Goal: Task Accomplishment & Management: Manage account settings

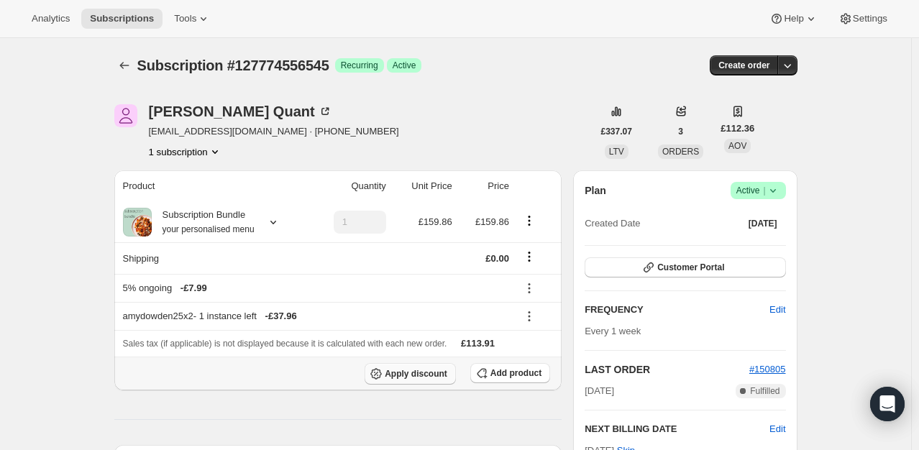
click at [424, 378] on button "Apply discount" at bounding box center [410, 374] width 91 height 22
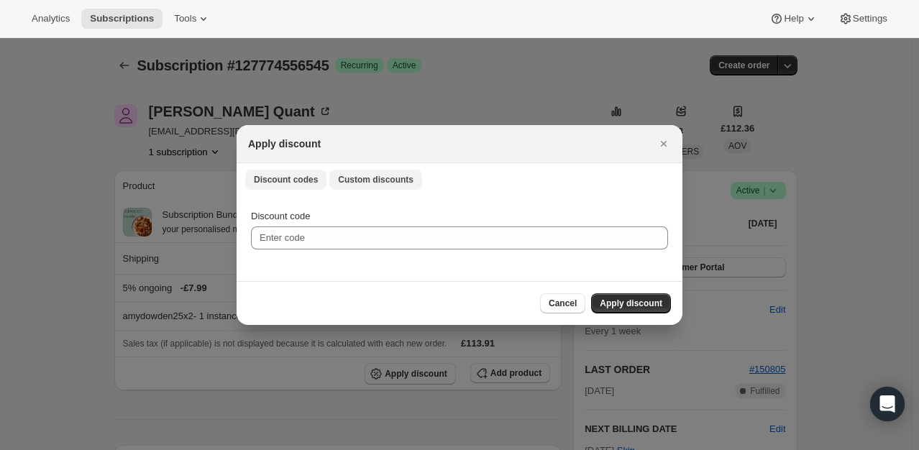
click at [359, 178] on span "Custom discounts" at bounding box center [376, 180] width 76 height 12
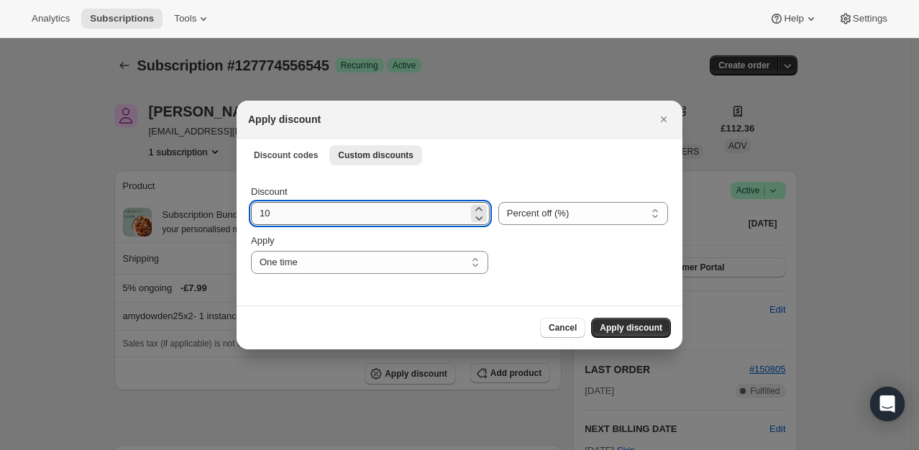
click at [295, 222] on input "10" at bounding box center [359, 213] width 217 height 23
type input "100"
click at [617, 329] on span "Apply discount" at bounding box center [631, 328] width 63 height 12
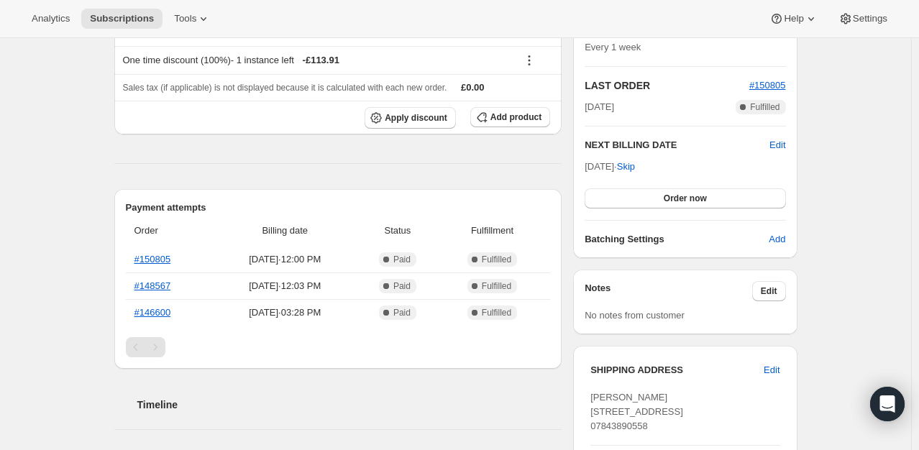
scroll to position [288, 0]
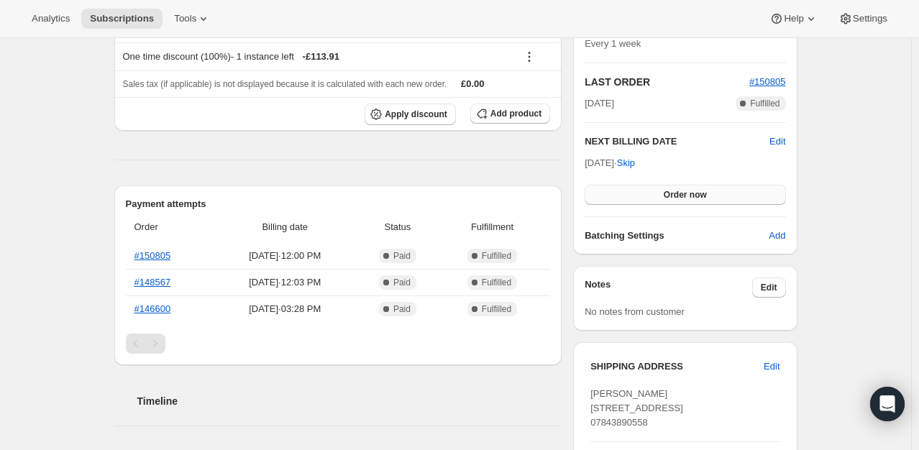
click at [691, 193] on span "Order now" at bounding box center [685, 195] width 43 height 12
click at [686, 195] on span "Click to confirm" at bounding box center [684, 195] width 65 height 12
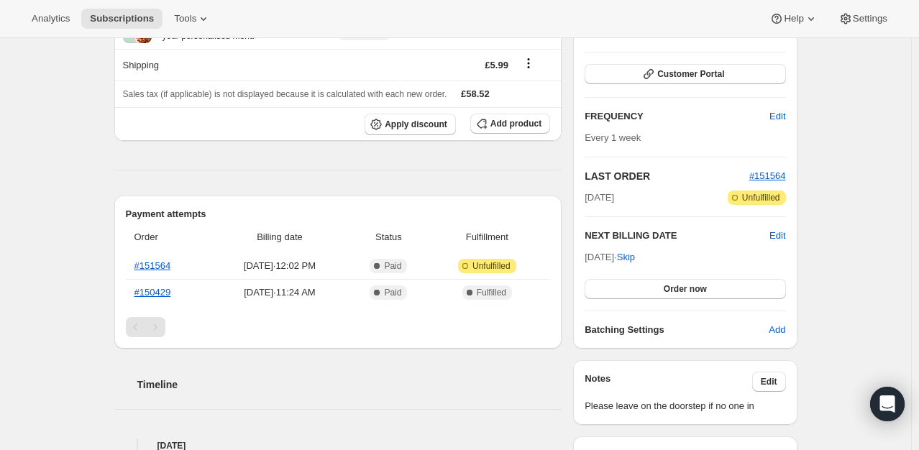
scroll to position [144, 0]
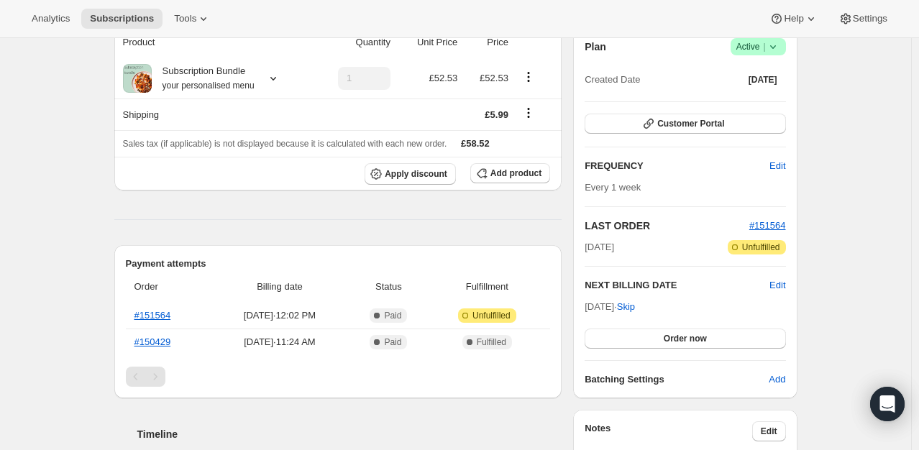
click at [781, 52] on icon at bounding box center [773, 47] width 14 height 14
click at [774, 102] on span "Cancel subscription" at bounding box center [762, 99] width 81 height 11
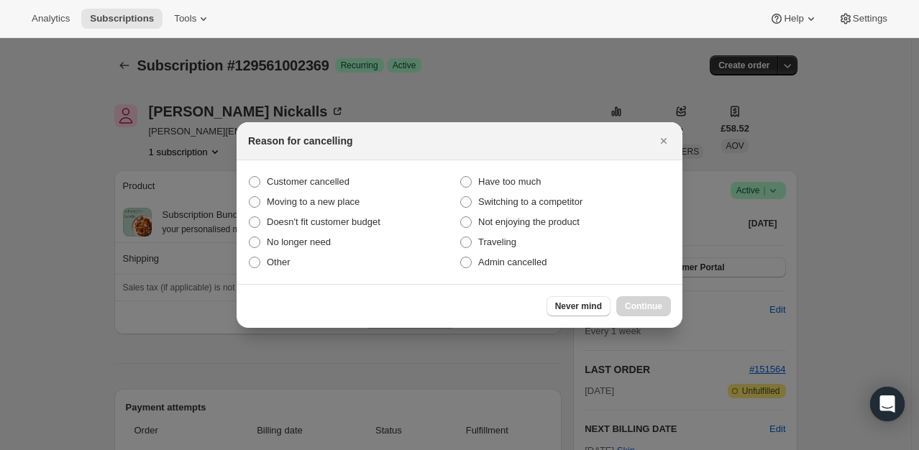
scroll to position [0, 0]
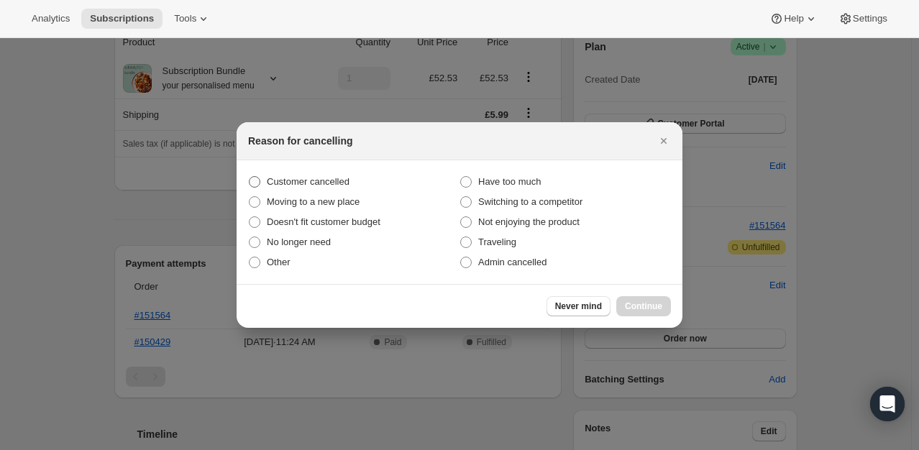
click at [333, 181] on span "Customer cancelled" at bounding box center [308, 181] width 83 height 11
click at [250, 177] on input "Customer cancelled" at bounding box center [249, 176] width 1 height 1
radio input "true"
click at [662, 305] on span "Continue" at bounding box center [643, 307] width 37 height 12
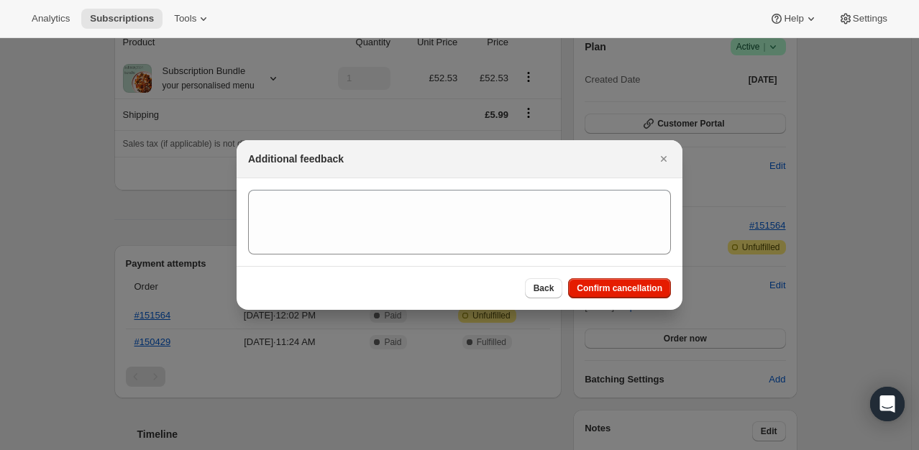
click at [634, 299] on div "Back Confirm cancellation" at bounding box center [460, 288] width 446 height 44
click at [634, 288] on span "Confirm cancellation" at bounding box center [620, 289] width 86 height 12
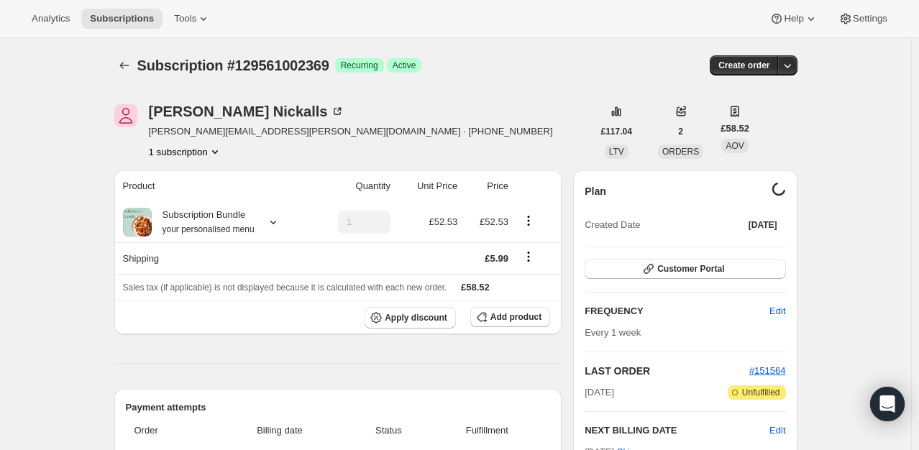
scroll to position [144, 0]
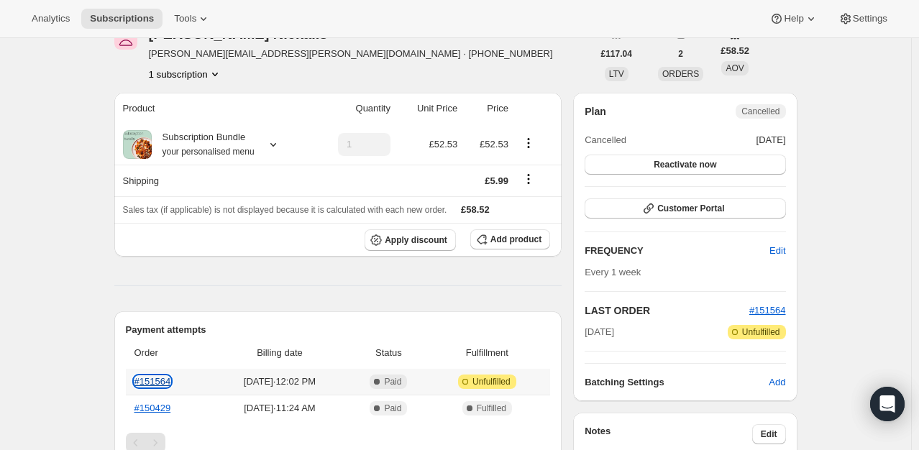
click at [170, 381] on link "#151564" at bounding box center [153, 381] width 37 height 11
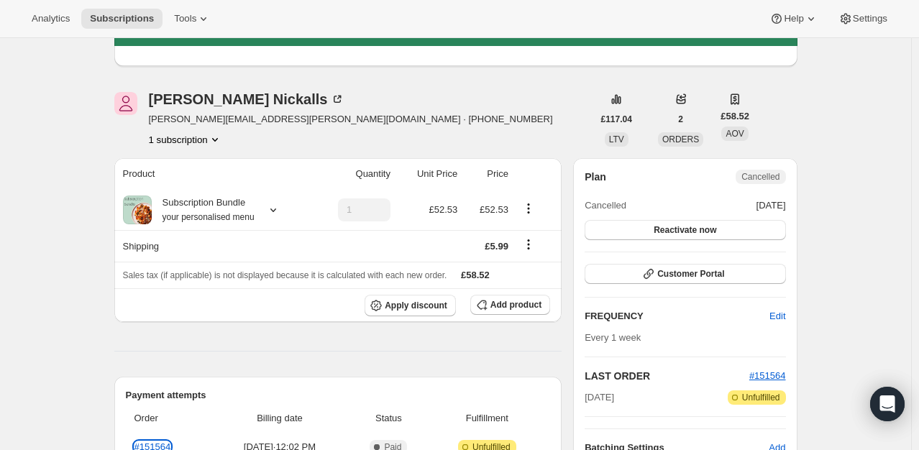
scroll to position [0, 0]
